Goal: Task Accomplishment & Management: Use online tool/utility

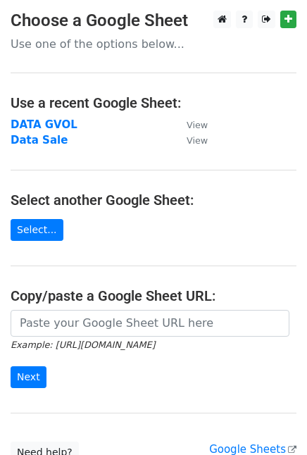
click at [56, 121] on strong "DATA GVOL" at bounding box center [44, 124] width 67 height 13
drag, startPoint x: 0, startPoint y: 0, endPoint x: 56, endPoint y: 121, distance: 133.2
click at [56, 121] on strong "DATA GVOL" at bounding box center [44, 124] width 67 height 13
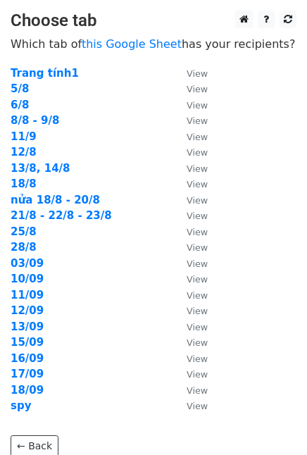
scroll to position [114, 0]
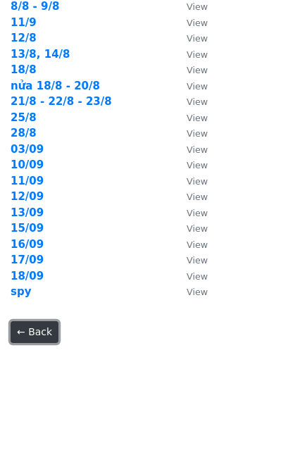
click at [28, 325] on link "← Back" at bounding box center [35, 332] width 48 height 22
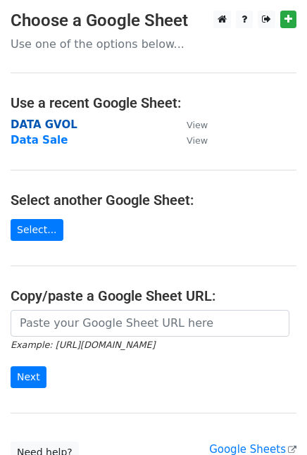
click at [42, 121] on strong "DATA GVOL" at bounding box center [44, 124] width 67 height 13
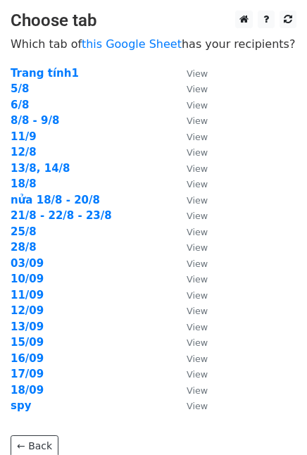
scroll to position [114, 0]
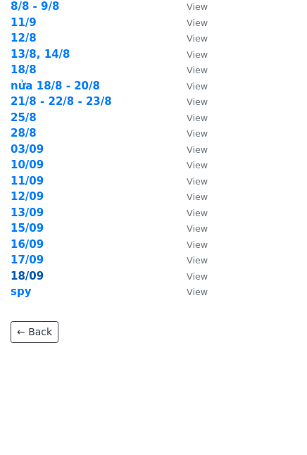
click at [27, 276] on strong "18/09" at bounding box center [27, 276] width 33 height 13
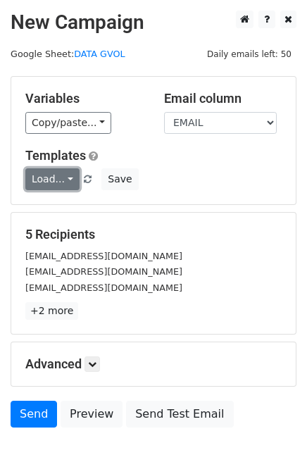
click at [64, 177] on link "Load..." at bounding box center [52, 179] width 54 height 22
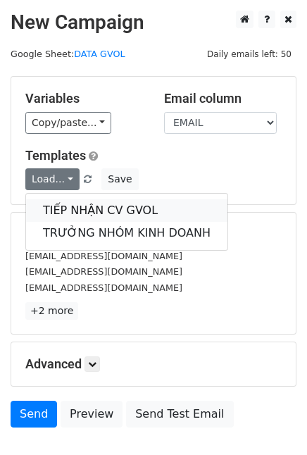
click at [84, 200] on link "TIẾP NHẬN CV GVOL" at bounding box center [126, 210] width 201 height 23
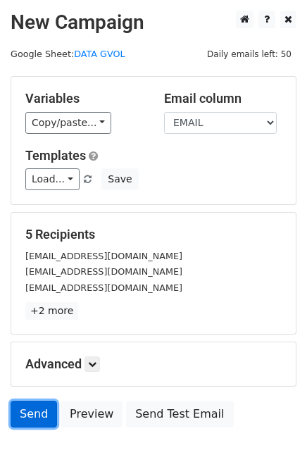
click at [32, 409] on link "Send" at bounding box center [34, 413] width 46 height 27
